Goal: Use online tool/utility: Utilize a website feature to perform a specific function

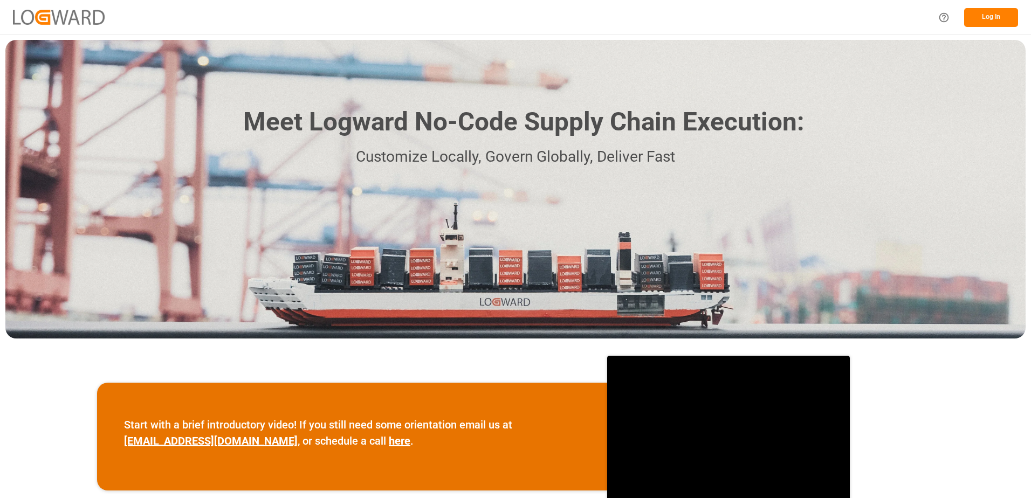
click at [980, 16] on button "Log In" at bounding box center [991, 17] width 54 height 19
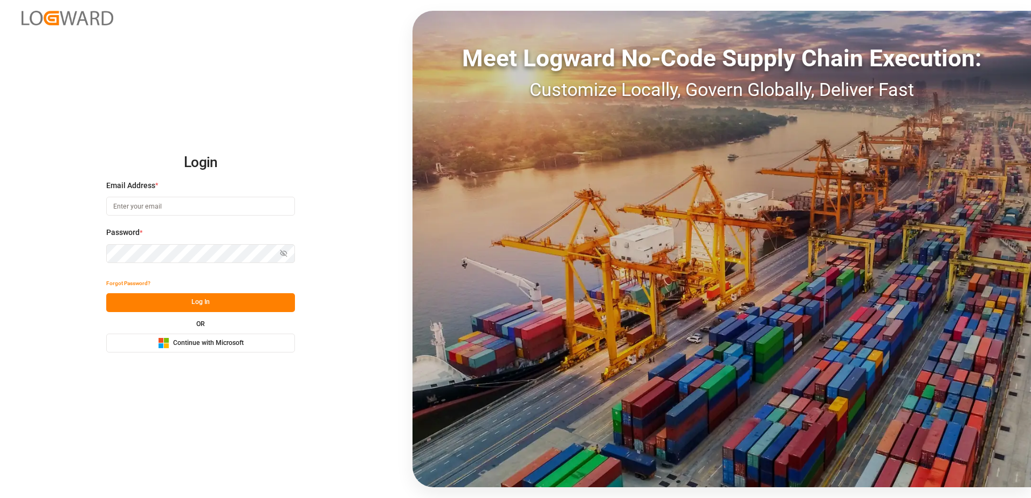
click at [159, 211] on input at bounding box center [200, 206] width 189 height 19
type input "[PERSON_NAME][EMAIL_ADDRESS][DOMAIN_NAME]"
click at [196, 300] on button "Log In" at bounding box center [200, 302] width 189 height 19
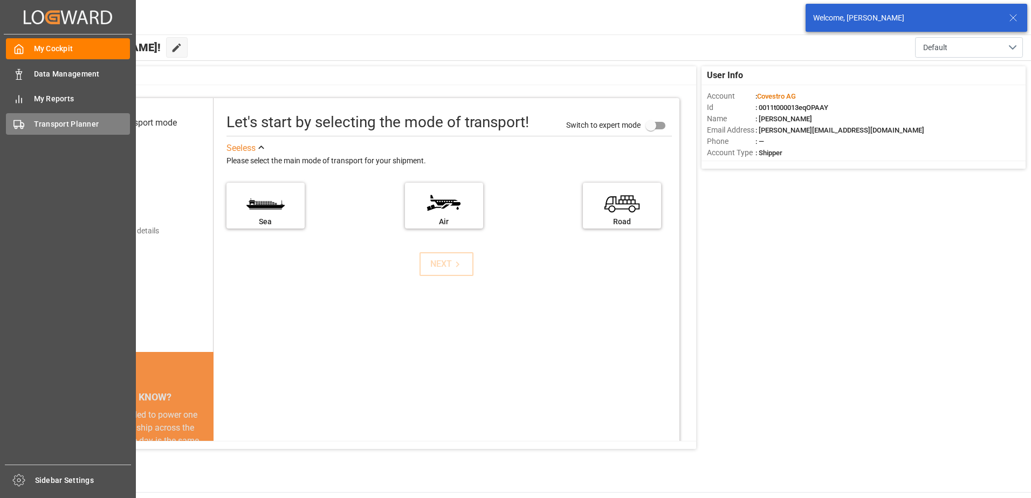
click at [35, 119] on span "Transport Planner" at bounding box center [82, 124] width 97 height 11
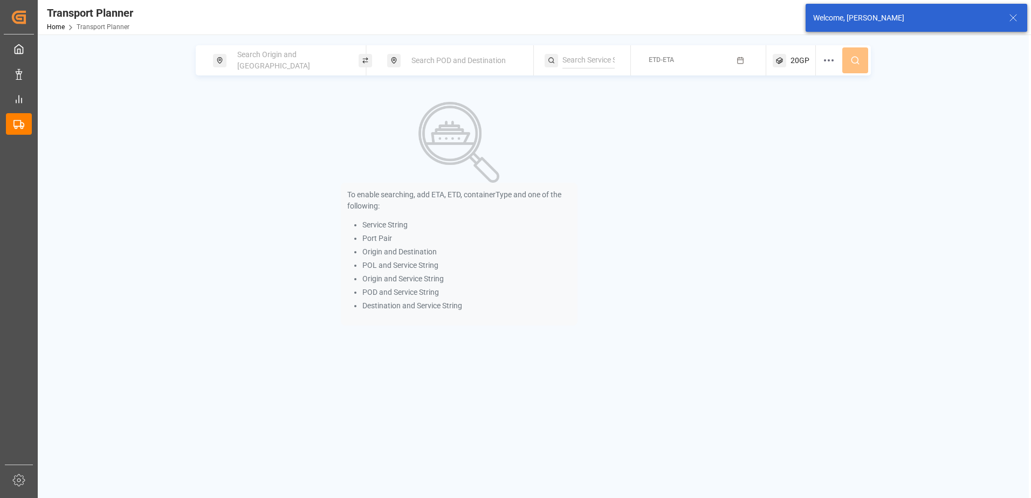
click at [264, 58] on span "Search Origin and [GEOGRAPHIC_DATA]" at bounding box center [273, 60] width 73 height 20
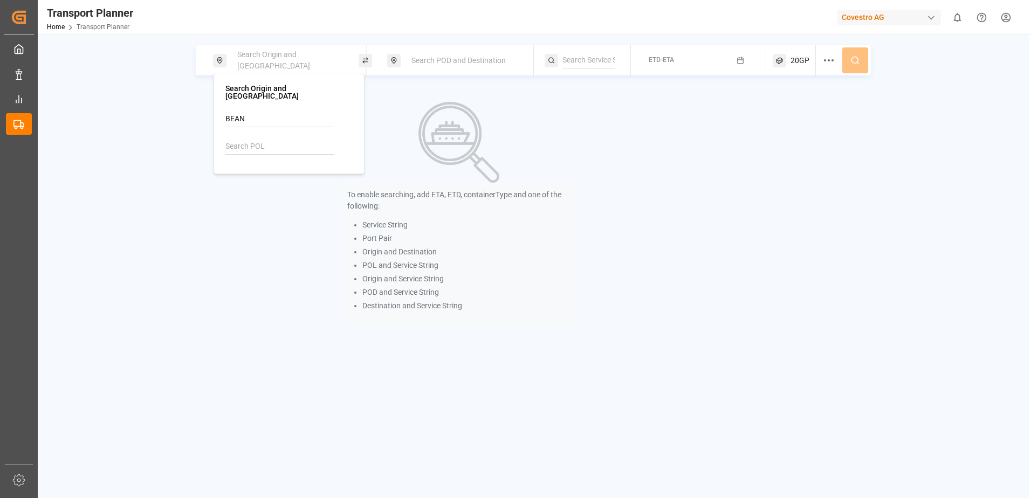
type input "BEANR"
click at [263, 139] on input at bounding box center [279, 147] width 108 height 16
paste input "BEANR"
type input "BEANR"
click at [282, 170] on div "BEANR [GEOGRAPHIC_DATA]" at bounding box center [291, 181] width 105 height 23
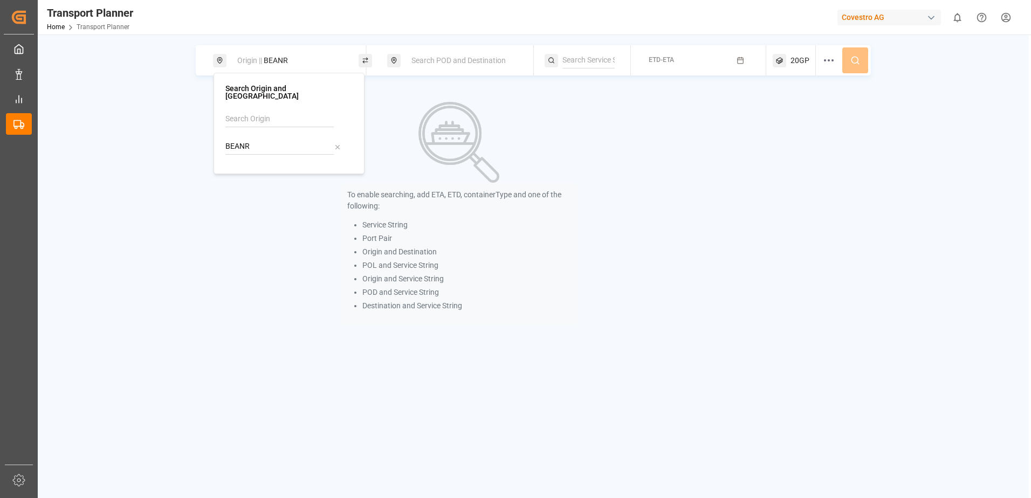
click at [445, 60] on span "Search POD and Destination" at bounding box center [458, 60] width 94 height 9
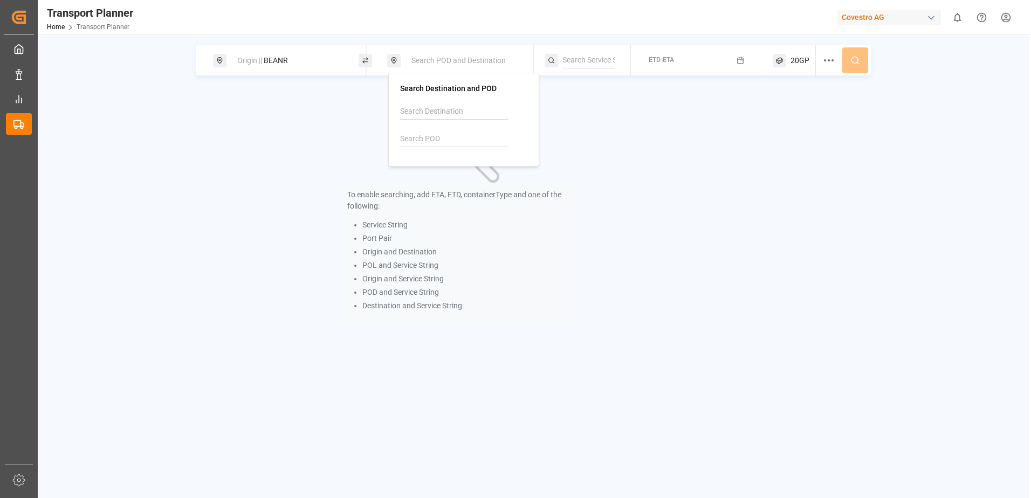
click at [421, 133] on input at bounding box center [454, 139] width 108 height 16
type input "INNSA"
click at [442, 177] on div "[PERSON_NAME] ([PERSON_NAME])" at bounding box center [466, 185] width 105 height 23
click at [657, 58] on span "ETD-ETA" at bounding box center [661, 60] width 25 height 8
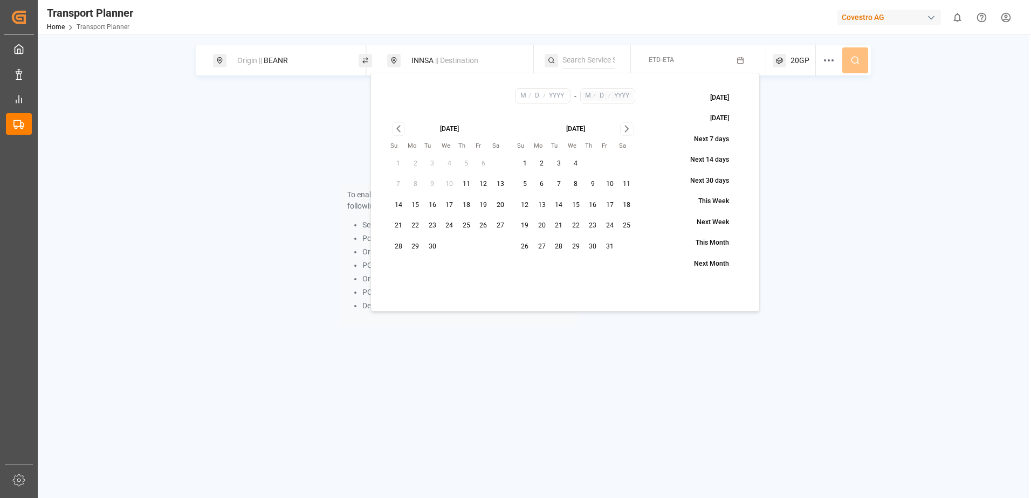
click at [464, 184] on button "11" at bounding box center [466, 184] width 17 height 17
type input "9"
type input "11"
type input "2025"
click at [627, 131] on icon "Go to next month" at bounding box center [626, 129] width 3 height 6
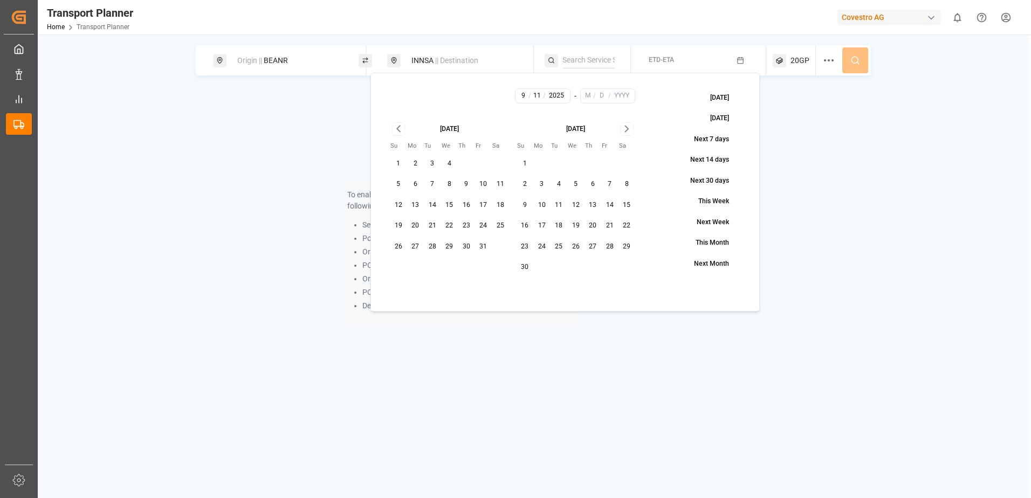
click at [627, 247] on button "29" at bounding box center [627, 246] width 17 height 17
type input "11"
type input "29"
type input "2025"
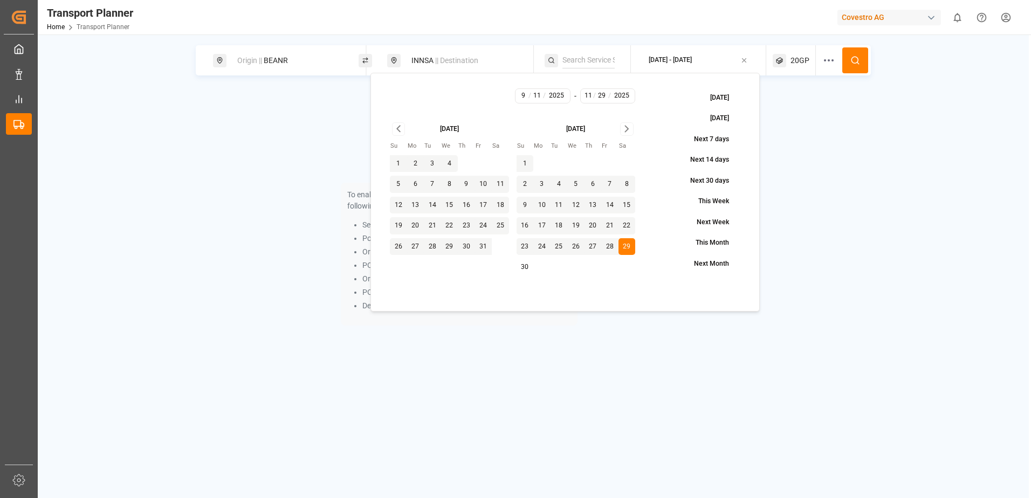
click at [808, 153] on div "To enable searching, add ETA, ETD, containerType and one of the following: Serv…" at bounding box center [533, 213] width 675 height 249
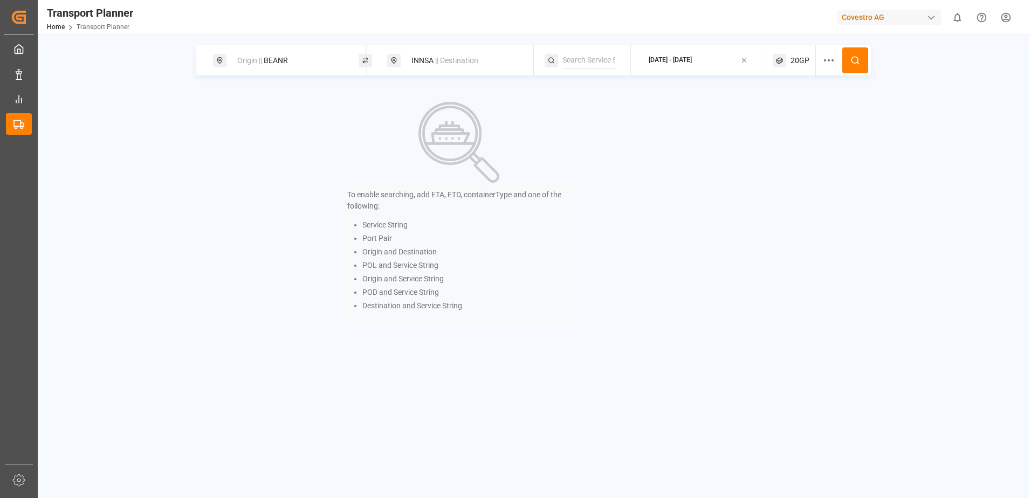
click at [846, 64] on button at bounding box center [855, 60] width 26 height 26
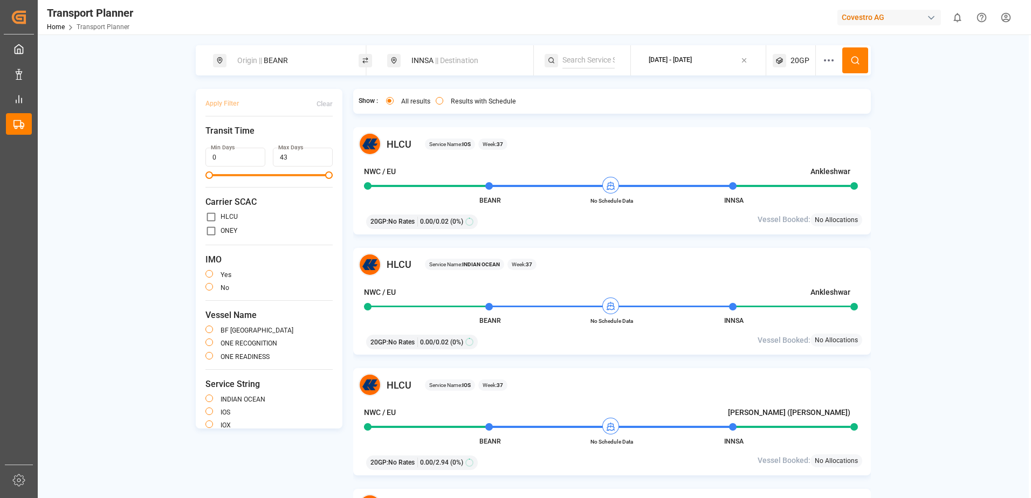
click at [209, 231] on input "primary checkbox" at bounding box center [210, 230] width 11 height 11
checkbox input "true"
click at [868, 64] on button at bounding box center [855, 60] width 26 height 26
click at [210, 353] on button "button" at bounding box center [209, 356] width 8 height 8
click at [210, 344] on button "button" at bounding box center [209, 343] width 8 height 8
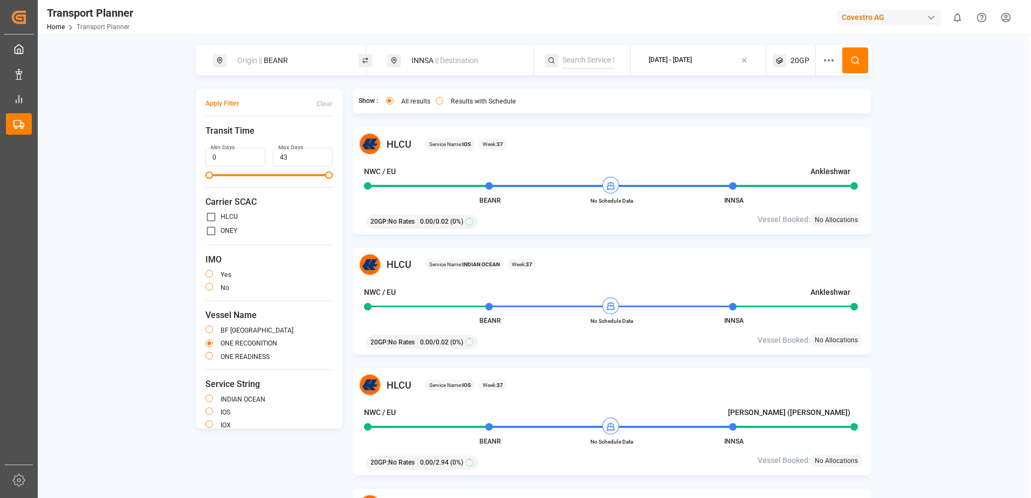
click at [185, 349] on div "Origin || BEANR INNSA || Destination [DATE] - [DATE] 20GP Apply Filter Clear Tr…" at bounding box center [533, 285] width 991 height 481
click at [842, 61] on button at bounding box center [855, 60] width 26 height 26
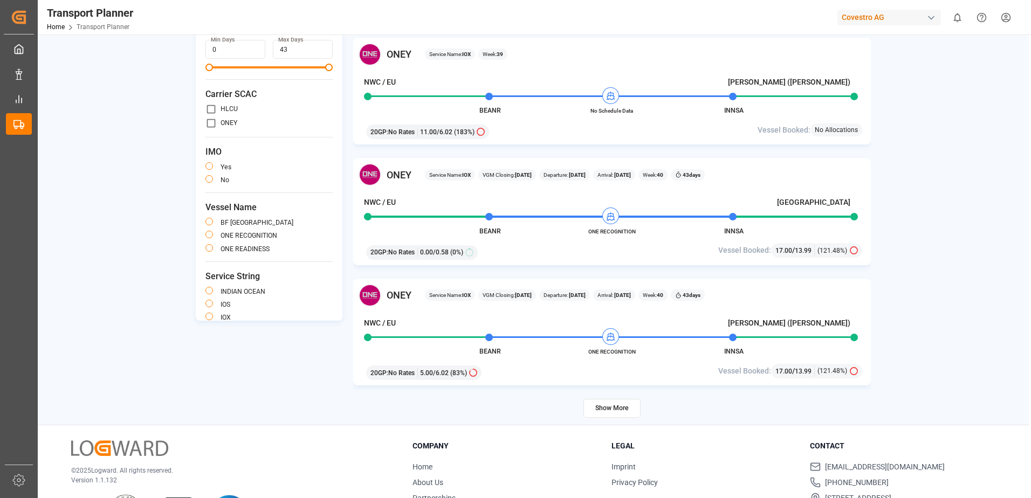
scroll to position [157, 0]
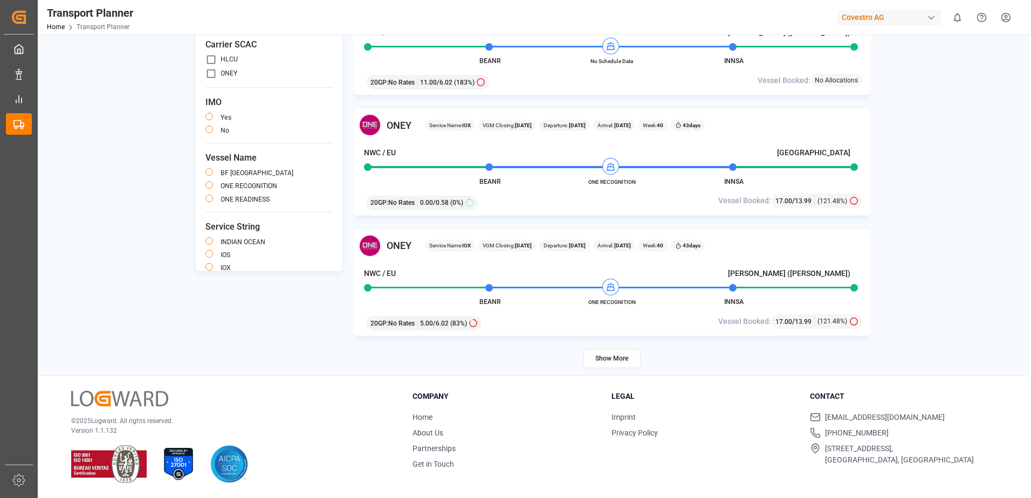
click at [608, 362] on button "Show More" at bounding box center [612, 358] width 57 height 19
click at [208, 201] on button "button" at bounding box center [209, 199] width 8 height 8
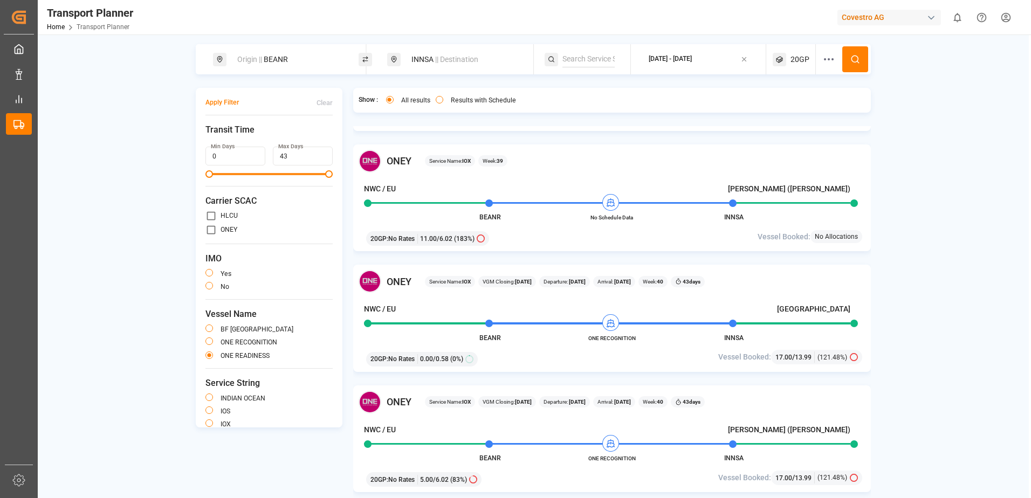
scroll to position [0, 0]
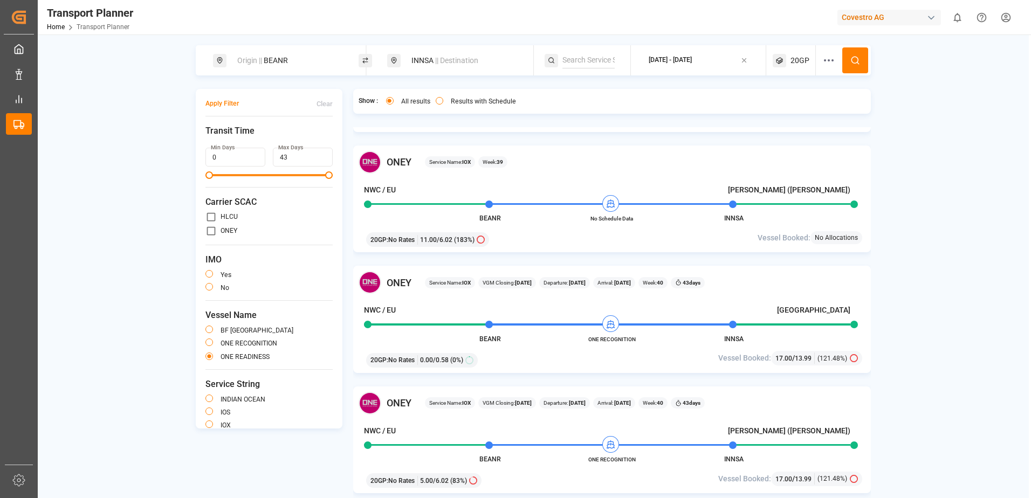
click at [849, 58] on button at bounding box center [855, 60] width 26 height 26
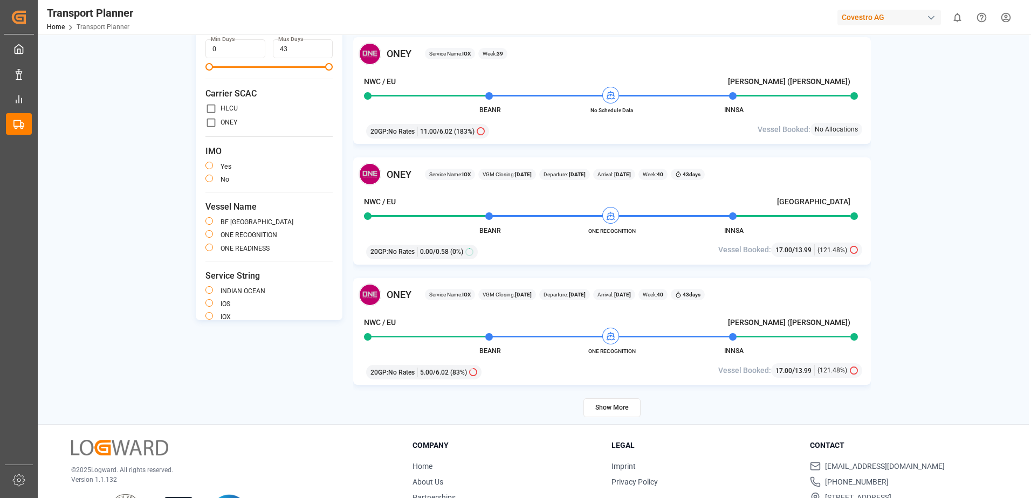
scroll to position [157, 0]
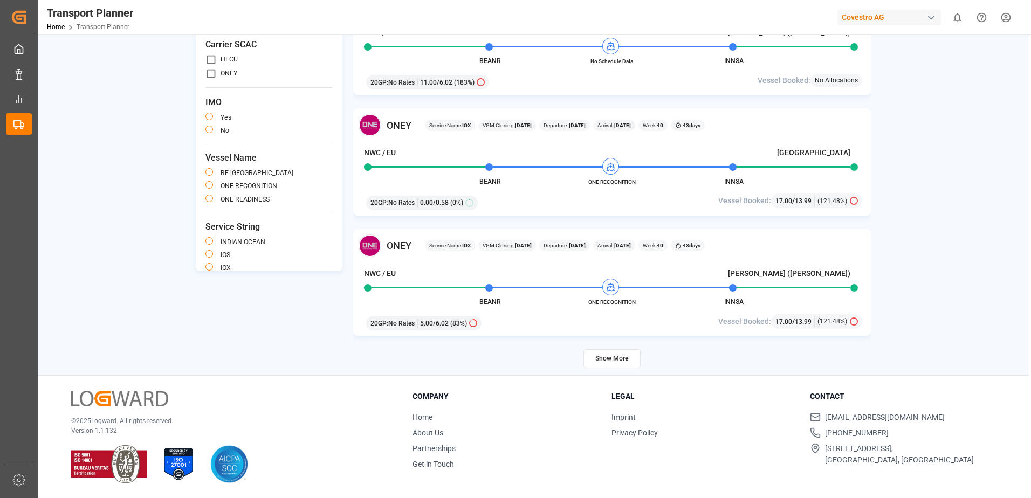
click at [613, 363] on button "Show More" at bounding box center [612, 358] width 57 height 19
click at [211, 195] on button "button" at bounding box center [209, 199] width 8 height 8
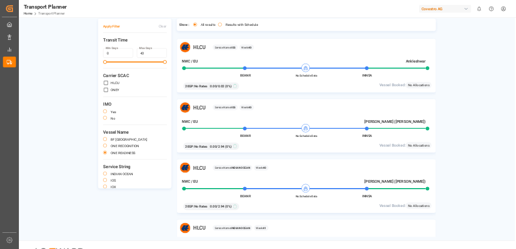
scroll to position [0, 0]
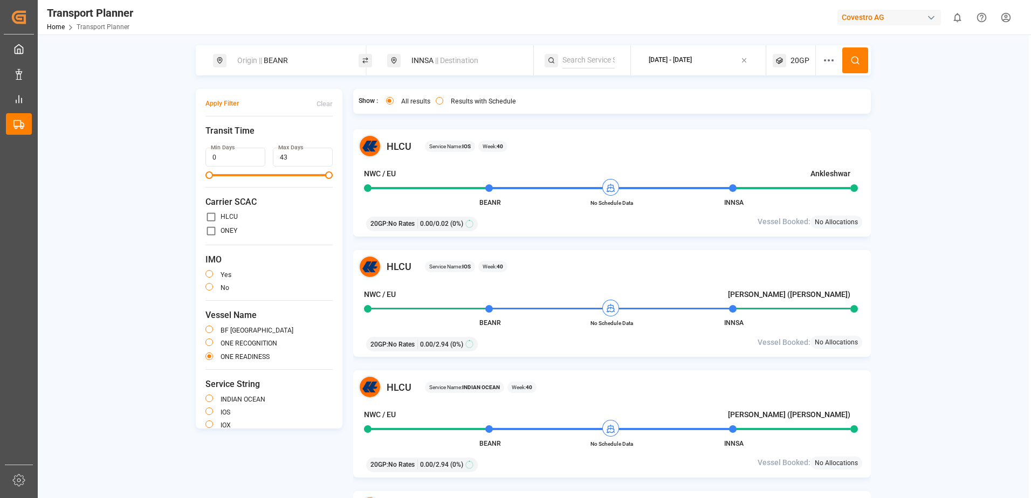
click at [857, 66] on button at bounding box center [855, 60] width 26 height 26
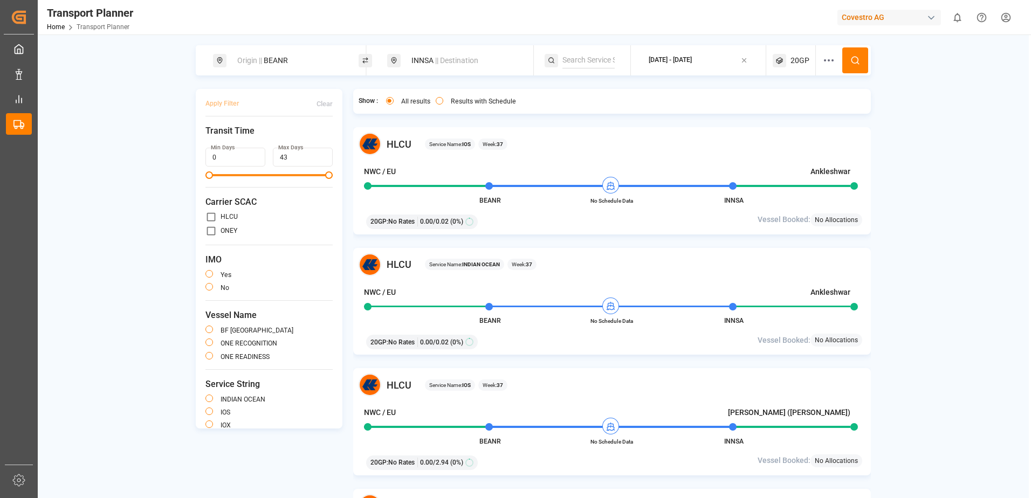
click at [208, 359] on button "button" at bounding box center [209, 356] width 8 height 8
click at [223, 103] on button "Apply Filter" at bounding box center [221, 103] width 33 height 19
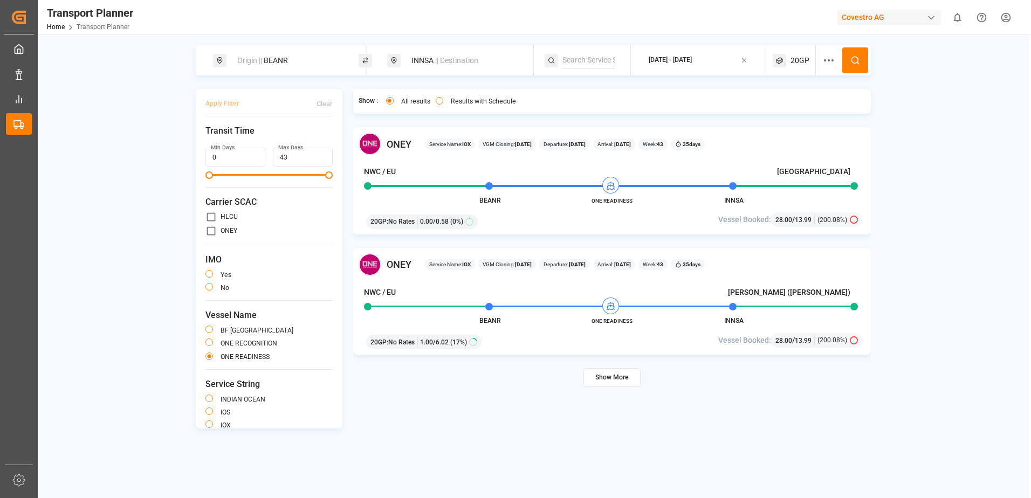
click at [337, 104] on div "Apply Filter Clear Transit Time Min Days 0 Max Days 43 Carrier SCAC HLCU [PERSO…" at bounding box center [269, 259] width 147 height 340
click at [325, 104] on div "Clear" at bounding box center [325, 104] width 16 height 10
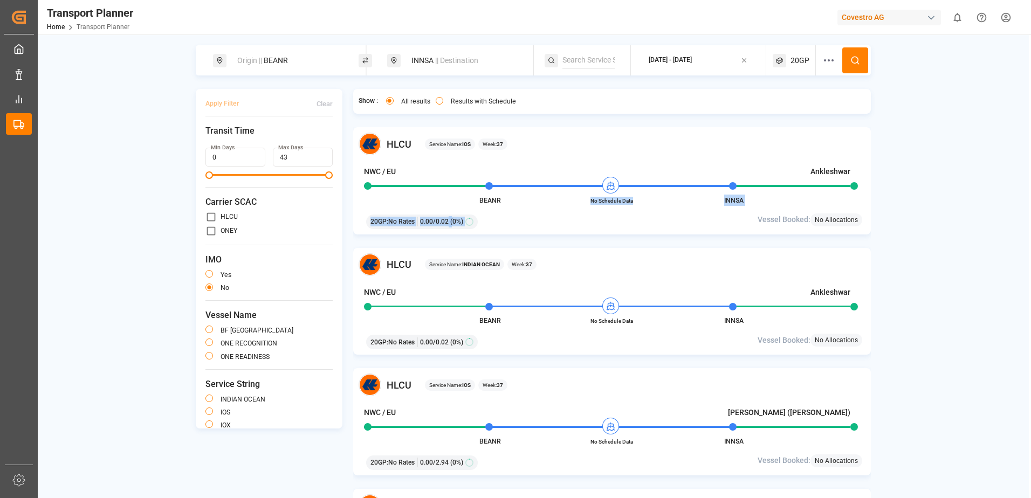
drag, startPoint x: 590, startPoint y: 201, endPoint x: 644, endPoint y: 202, distance: 53.9
click at [644, 202] on div "HLCU Service Name: IOS Week: 37 NWC / EU Ankleshwar BEANR No Schedule Data INNS…" at bounding box center [612, 180] width 518 height 107
drag, startPoint x: 643, startPoint y: 202, endPoint x: 637, endPoint y: 201, distance: 6.5
click at [637, 201] on span "No Schedule Data" at bounding box center [611, 201] width 59 height 8
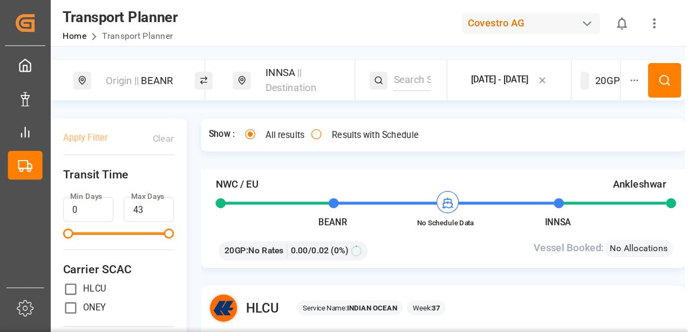
scroll to position [27, 0]
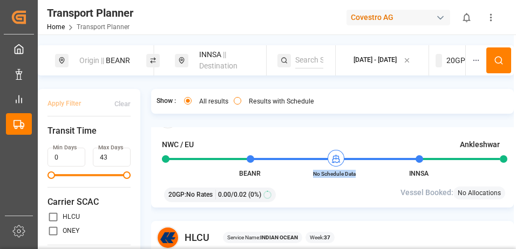
drag, startPoint x: 356, startPoint y: 172, endPoint x: 311, endPoint y: 171, distance: 45.3
click at [311, 171] on span "No Schedule Data" at bounding box center [333, 174] width 59 height 8
drag, startPoint x: 79, startPoint y: 61, endPoint x: 88, endPoint y: 64, distance: 9.7
click at [79, 61] on div "Origin || BEANR" at bounding box center [109, 61] width 73 height 20
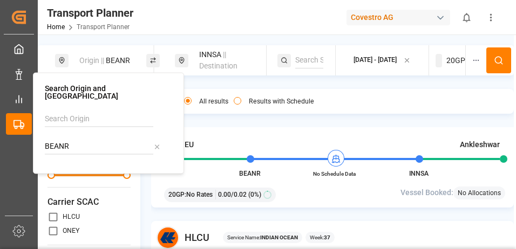
click at [82, 111] on input at bounding box center [99, 119] width 108 height 16
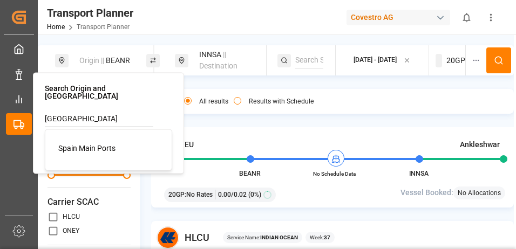
click at [98, 143] on span "Spain Main Ports" at bounding box center [86, 147] width 57 height 9
type input "Spain Main Ports"
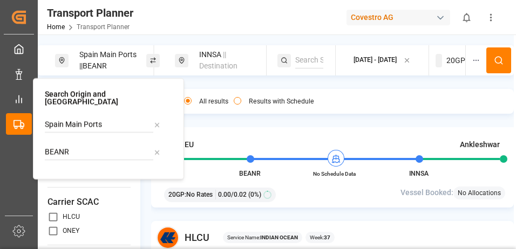
click at [257, 80] on div "Spain Main Ports || BEANR INNSA || Destination [DATE] - [DATE] 20GP Apply Filte…" at bounding box center [276, 236] width 476 height 383
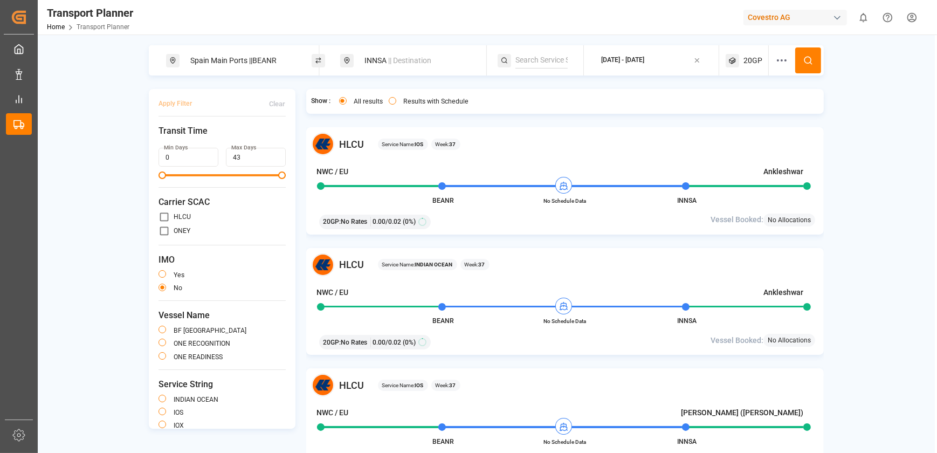
click at [262, 61] on span "|| BEANR" at bounding box center [263, 60] width 28 height 9
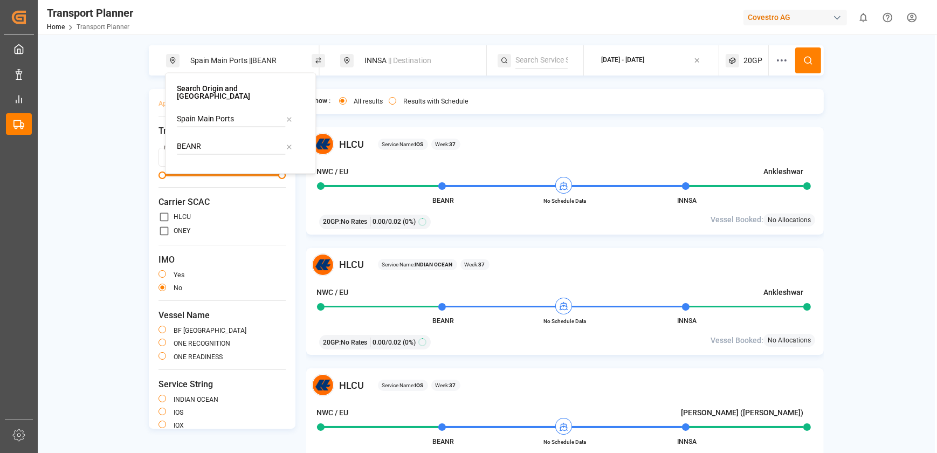
click at [288, 143] on icon at bounding box center [289, 147] width 8 height 8
click at [409, 70] on div "INNSA || Destination" at bounding box center [416, 61] width 116 height 20
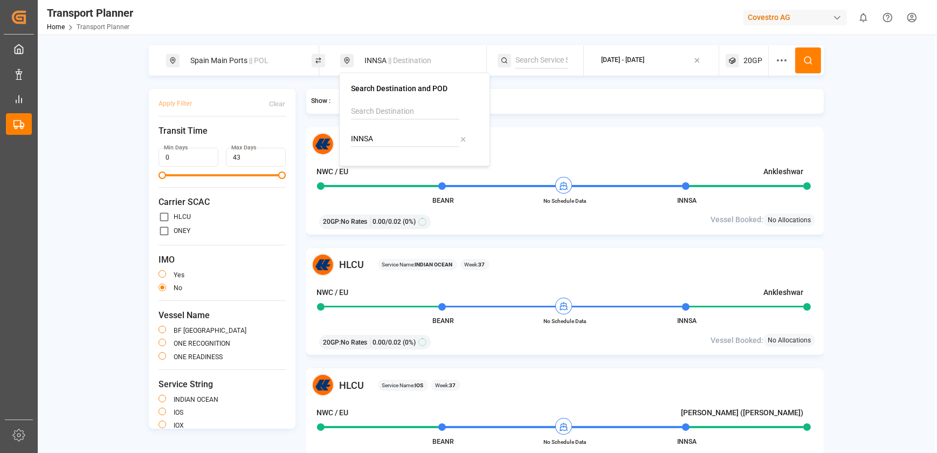
click at [388, 64] on span "|| Destination" at bounding box center [409, 60] width 43 height 9
click at [374, 59] on div "INNSA || Destination" at bounding box center [416, 61] width 116 height 20
click at [461, 138] on icon at bounding box center [463, 139] width 8 height 8
click at [359, 136] on input at bounding box center [405, 139] width 108 height 16
drag, startPoint x: 378, startPoint y: 113, endPoint x: 242, endPoint y: 103, distance: 136.8
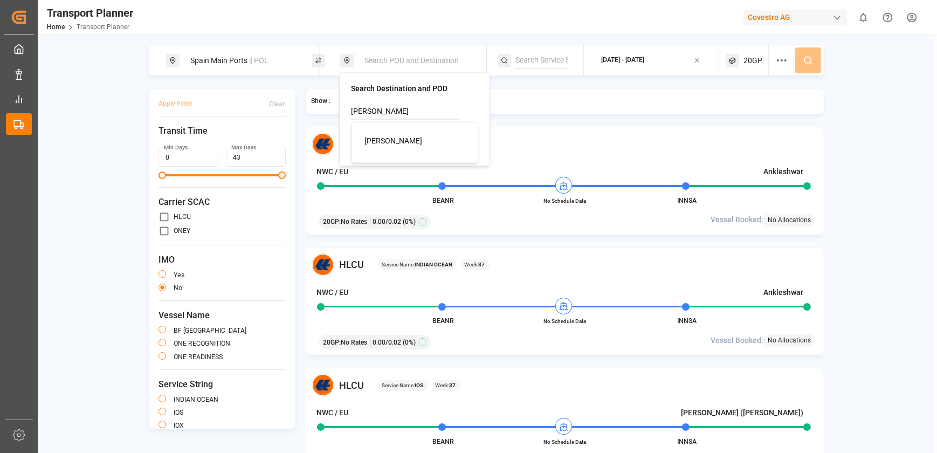
click at [242, 103] on body "Created by potrace 1.15, written by [PERSON_NAME] [DATE]-[DATE] Created by potr…" at bounding box center [468, 226] width 937 height 453
type input "s"
type input "BRSSZ"
click at [429, 175] on div "[PERSON_NAME]" at bounding box center [417, 173] width 105 height 23
click at [806, 60] on icon at bounding box center [809, 61] width 10 height 10
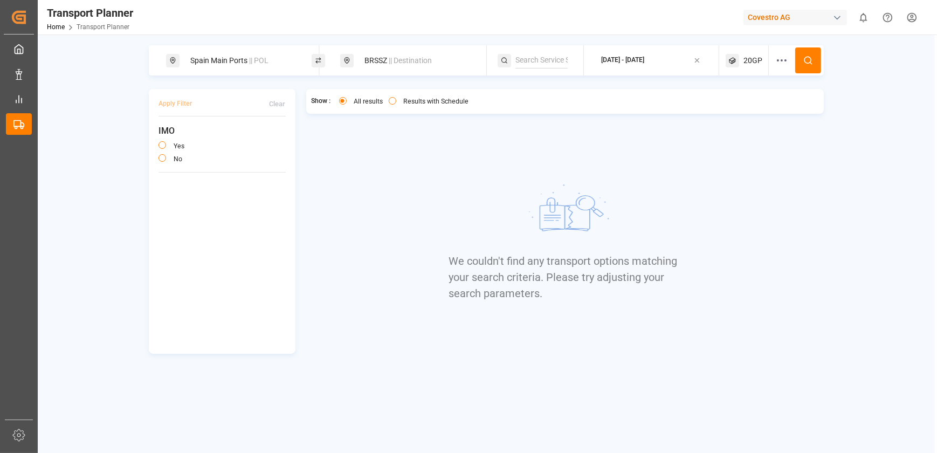
click at [630, 65] on div "[DATE] - [DATE]" at bounding box center [623, 60] width 43 height 13
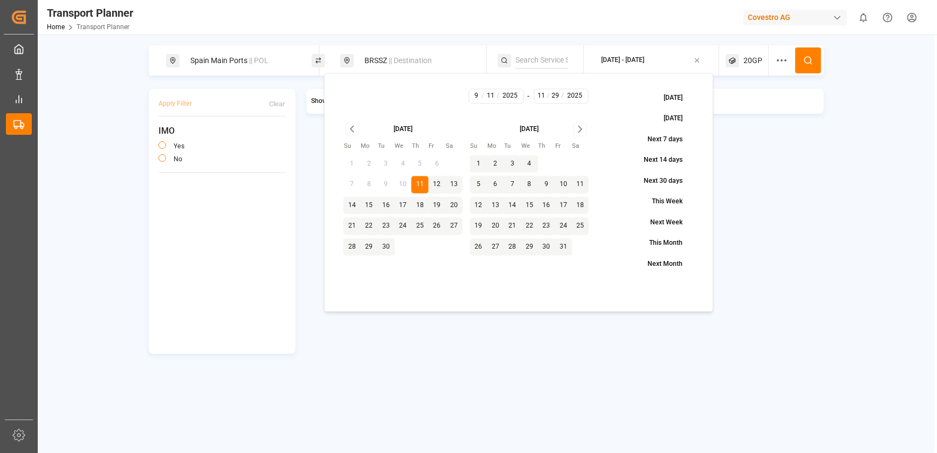
click at [422, 182] on button "11" at bounding box center [419, 184] width 17 height 17
click at [580, 128] on icon "Go to next month" at bounding box center [580, 129] width 3 height 6
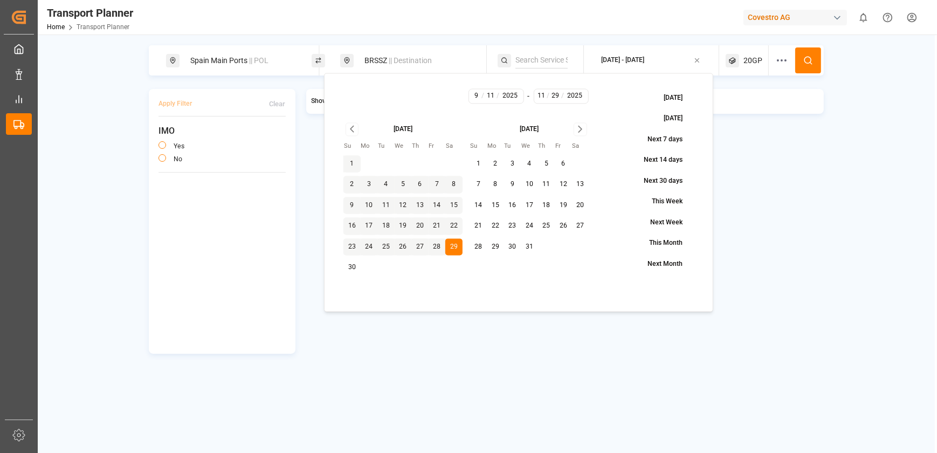
click at [526, 246] on button "31" at bounding box center [529, 246] width 17 height 17
type input "12"
type input "31"
click at [804, 59] on icon at bounding box center [809, 61] width 10 height 10
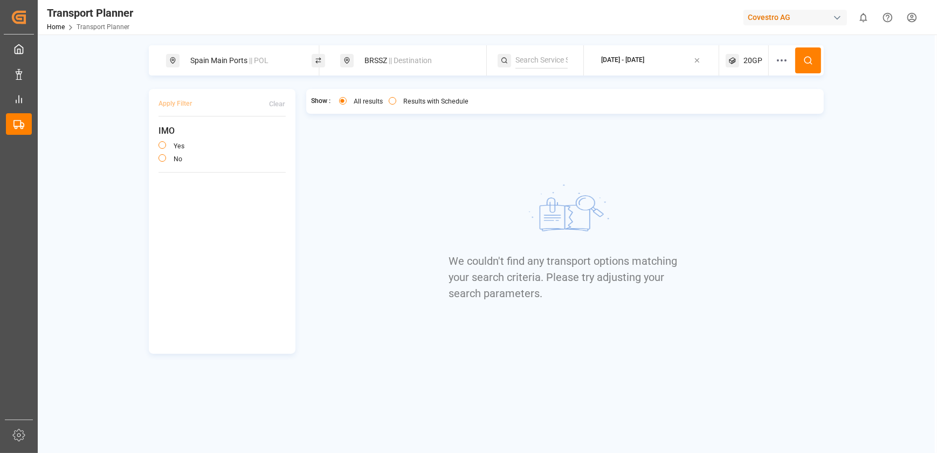
click at [204, 58] on div "Spain Main Ports || POL" at bounding box center [242, 61] width 116 height 20
click at [210, 139] on input at bounding box center [233, 147] width 108 height 16
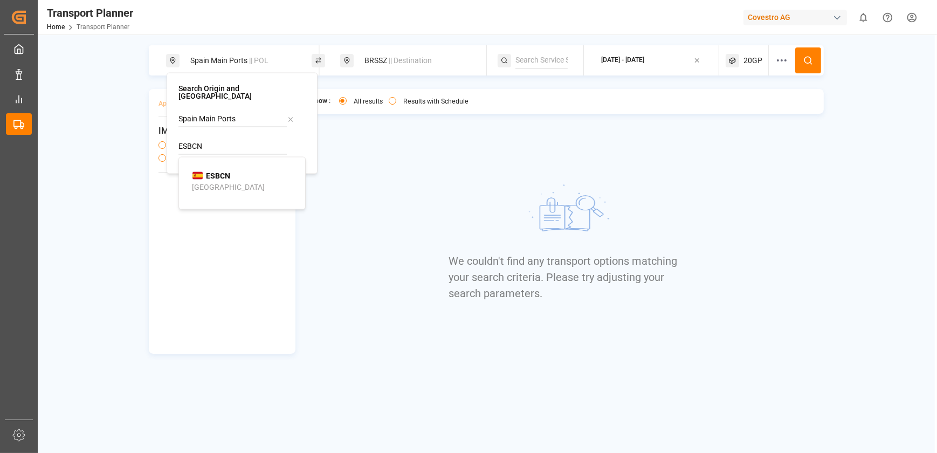
type input "ESBCN"
click at [232, 166] on li "ESBCN [GEOGRAPHIC_DATA]" at bounding box center [244, 181] width 122 height 31
click at [210, 173] on span "ESBCN" at bounding box center [218, 175] width 24 height 11
click at [292, 115] on icon at bounding box center [291, 119] width 8 height 8
click at [409, 134] on div "Show : All results Results with Schedule We couldn't find any transport options…" at bounding box center [565, 221] width 518 height 265
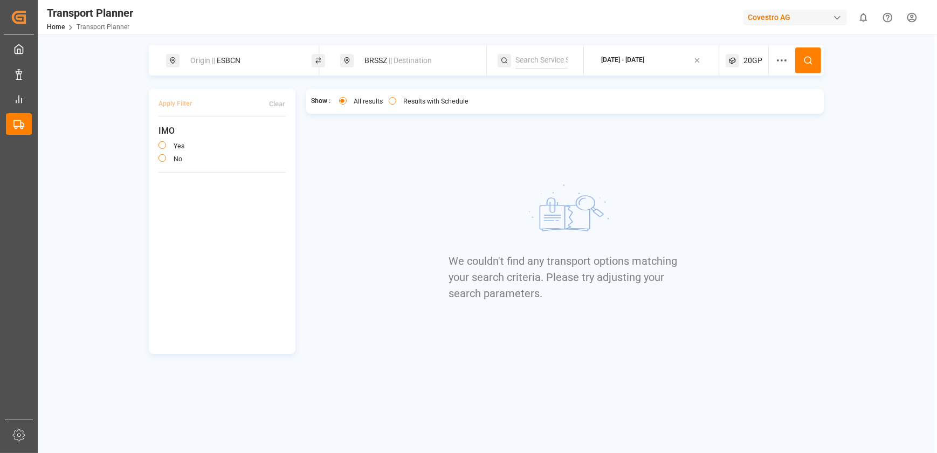
click at [809, 59] on icon at bounding box center [809, 61] width 10 height 10
click at [351, 163] on div "Show : All results Results with Schedule We couldn't find any transport options…" at bounding box center [565, 221] width 518 height 265
click at [207, 57] on span "Origin ||" at bounding box center [202, 60] width 25 height 9
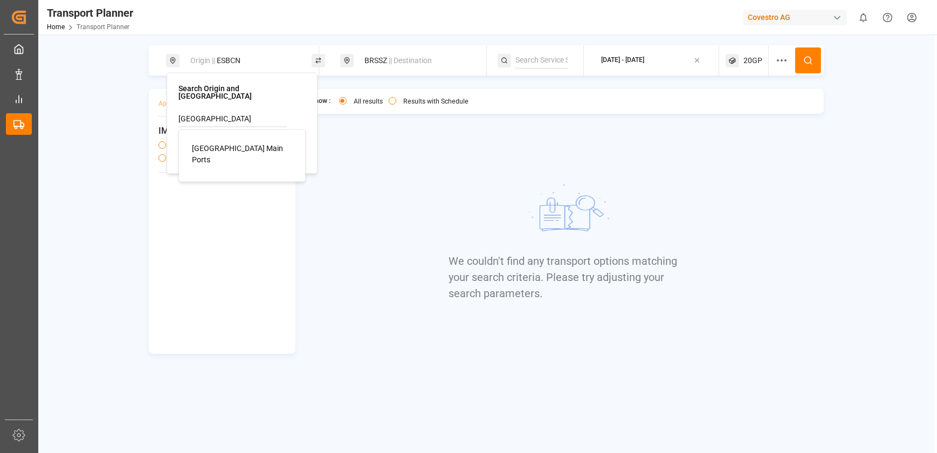
click at [228, 144] on span "[GEOGRAPHIC_DATA] Main Ports" at bounding box center [237, 153] width 91 height 20
type input "[GEOGRAPHIC_DATA] Main Ports"
click at [291, 143] on icon at bounding box center [291, 147] width 8 height 8
click at [818, 55] on button at bounding box center [808, 60] width 26 height 26
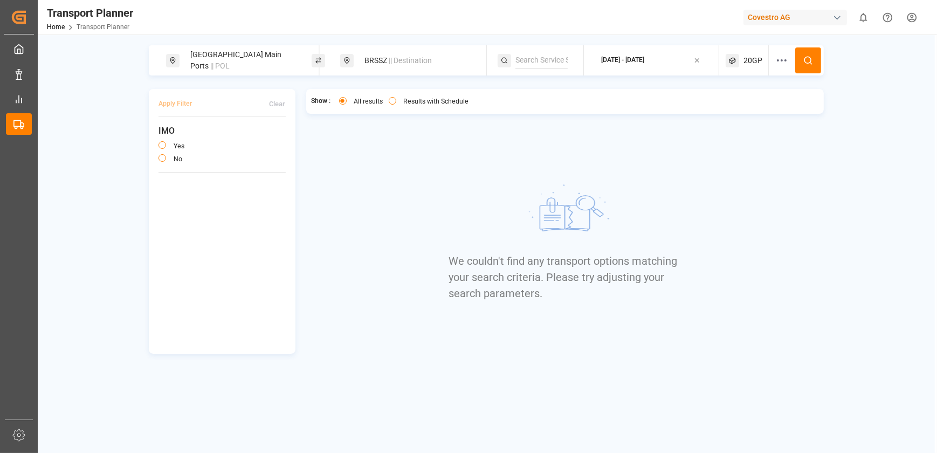
click at [370, 61] on div "BRSSZ || Destination" at bounding box center [416, 61] width 116 height 20
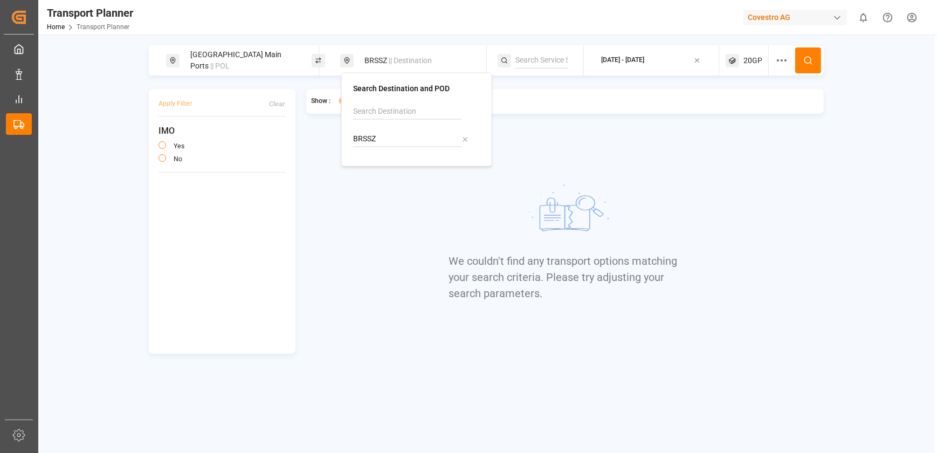
click at [470, 141] on div "BRSSZ" at bounding box center [416, 139] width 127 height 16
click at [463, 138] on icon at bounding box center [465, 140] width 4 height 4
click at [385, 138] on input at bounding box center [407, 139] width 108 height 16
type input "[GEOGRAPHIC_DATA]"
click at [366, 139] on li "Add [GEOGRAPHIC_DATA]" at bounding box center [419, 141] width 122 height 20
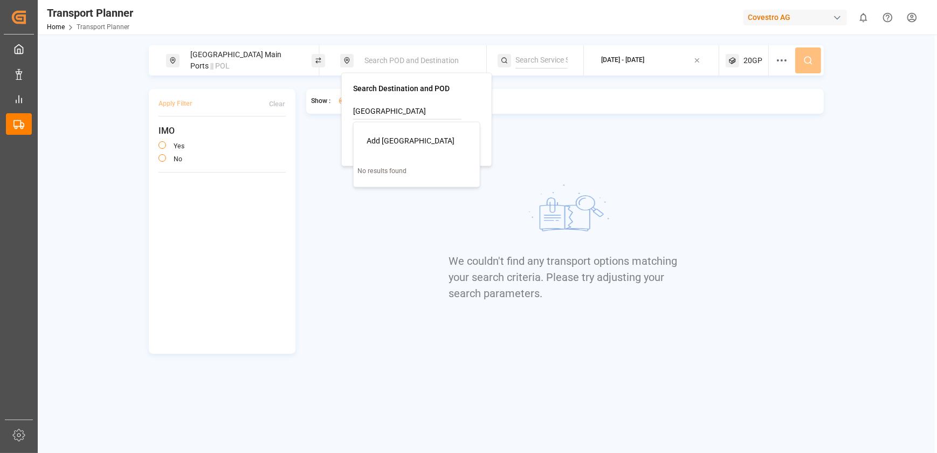
click at [391, 139] on span "Add [GEOGRAPHIC_DATA]" at bounding box center [411, 140] width 88 height 9
click at [801, 59] on button at bounding box center [808, 60] width 26 height 26
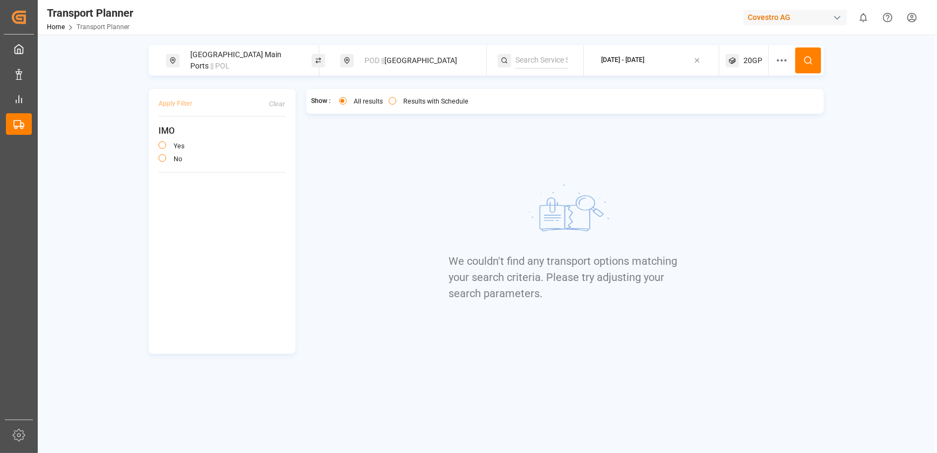
click at [306, 149] on div "Show : All results Results with Schedule We couldn't find any transport options…" at bounding box center [565, 221] width 518 height 265
